Goal: Task Accomplishment & Management: Use online tool/utility

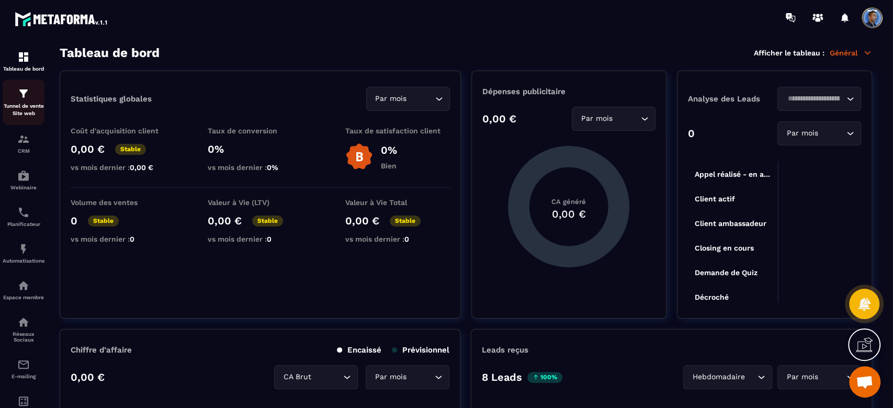
click at [25, 92] on img at bounding box center [23, 93] width 13 height 13
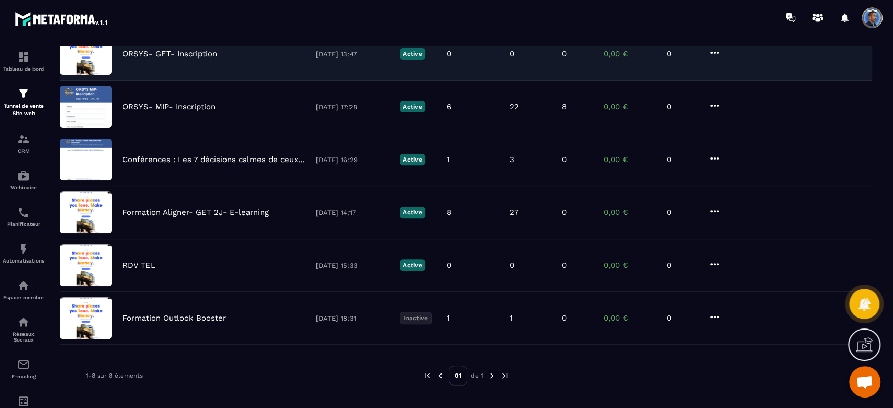
scroll to position [222, 0]
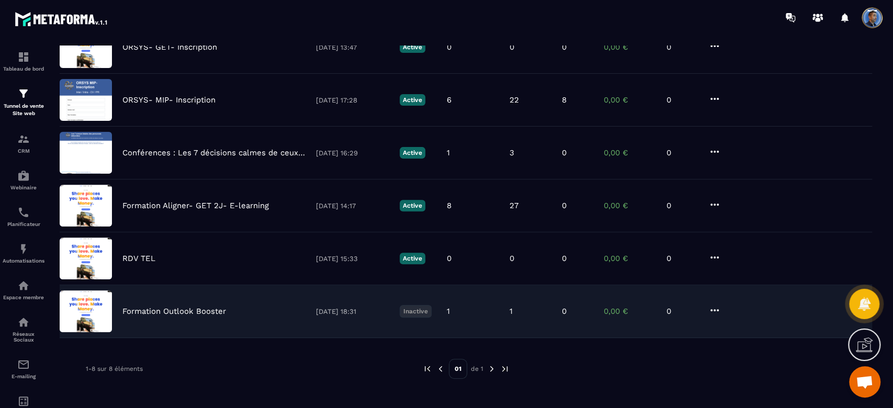
drag, startPoint x: 236, startPoint y: 308, endPoint x: 284, endPoint y: 303, distance: 47.8
click at [284, 303] on div "Formation Outlook Booster [DATE] 18:31 Inactive 1 1 0 0,00 € 0" at bounding box center [466, 311] width 812 height 53
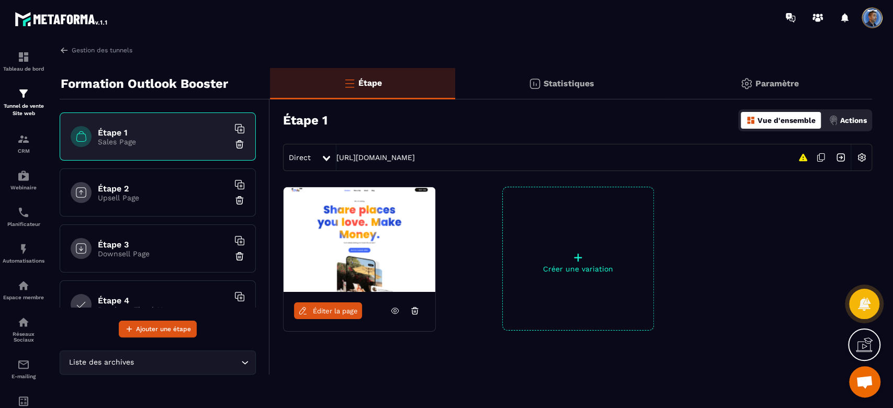
click at [284, 303] on div "Éditer la page" at bounding box center [360, 311] width 152 height 38
click at [393, 312] on icon at bounding box center [394, 310] width 9 height 9
click at [143, 187] on h6 "Étape 2" at bounding box center [163, 189] width 131 height 10
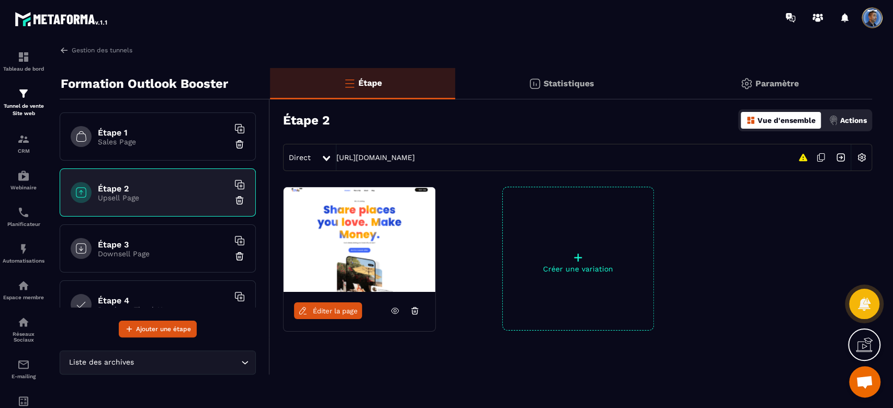
click at [397, 313] on icon at bounding box center [394, 310] width 9 height 9
